Goal: Information Seeking & Learning: Check status

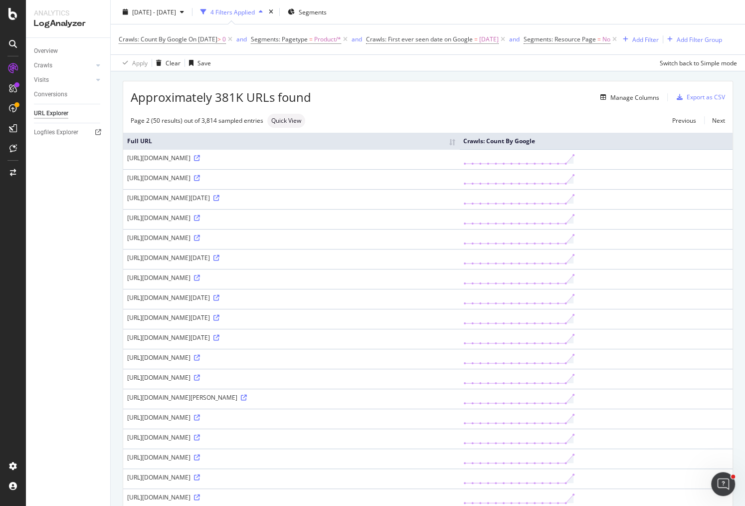
scroll to position [6, 0]
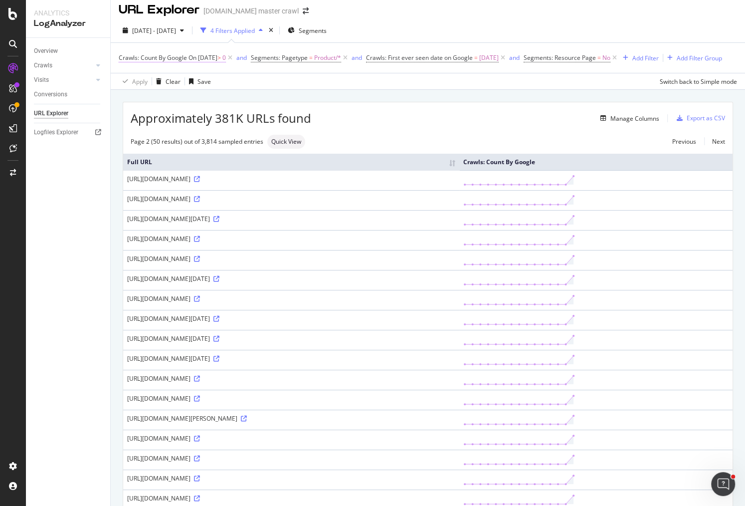
click at [204, 58] on span "On [DATE]" at bounding box center [203, 57] width 29 height 8
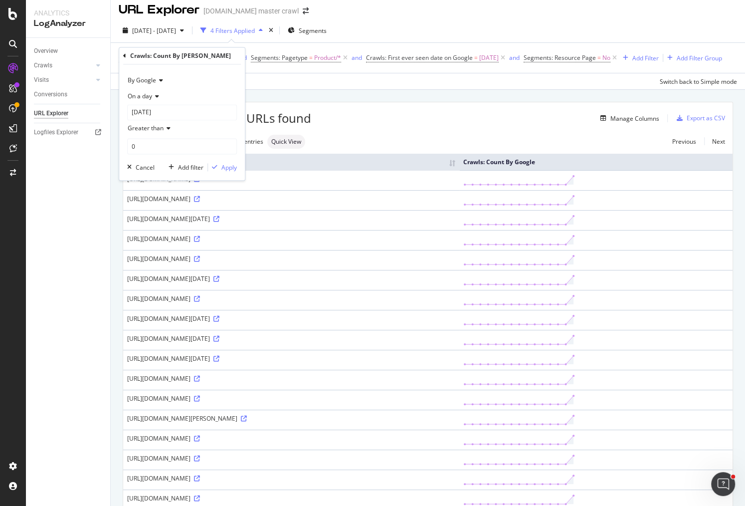
click at [160, 81] on icon at bounding box center [159, 81] width 7 height 6
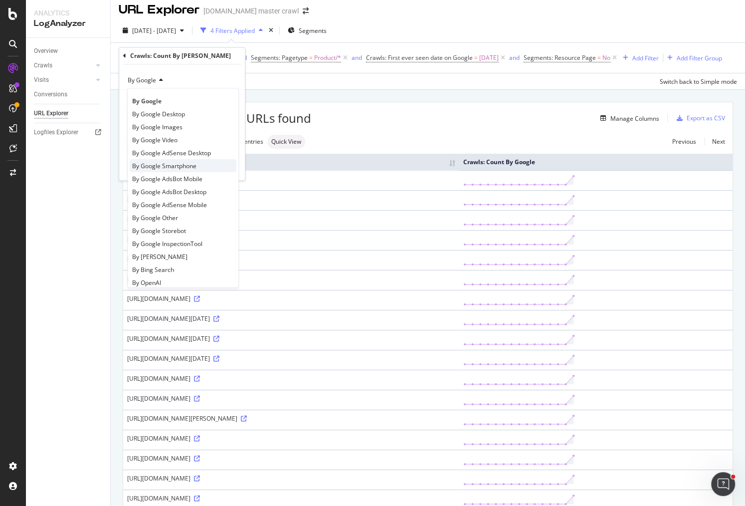
click at [164, 163] on span "By Google Smartphone" at bounding box center [164, 166] width 64 height 8
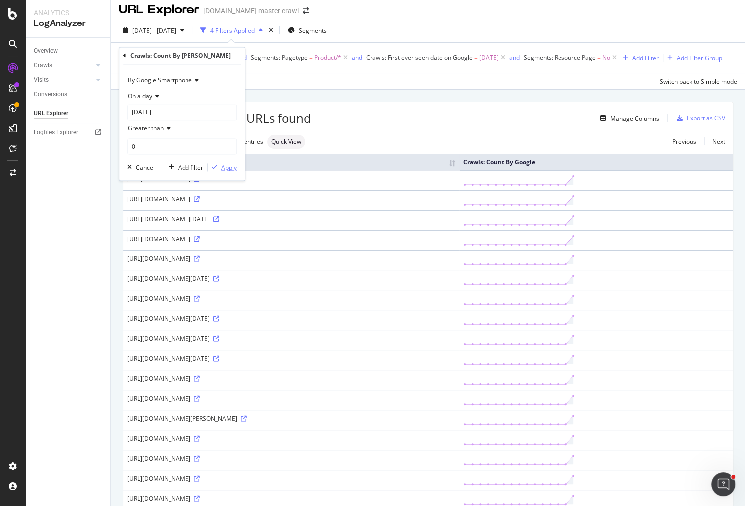
click at [222, 164] on div "Apply" at bounding box center [229, 167] width 15 height 8
